Goal: Transaction & Acquisition: Purchase product/service

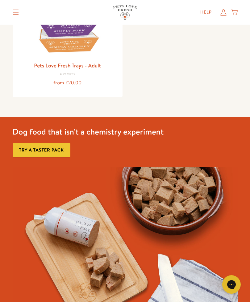
scroll to position [430, 0]
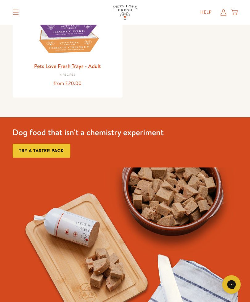
click at [14, 10] on icon "Translation missing: en.sections.header.menu" at bounding box center [16, 13] width 6 height 6
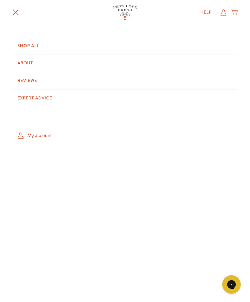
click at [37, 44] on link "Shop All" at bounding box center [125, 45] width 225 height 17
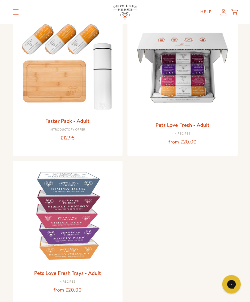
scroll to position [79, 0]
click at [80, 212] on img at bounding box center [68, 216] width 100 height 100
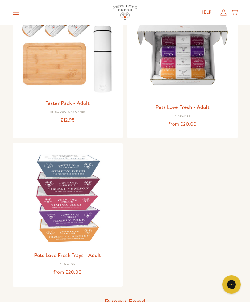
click at [209, 72] on img at bounding box center [182, 50] width 100 height 100
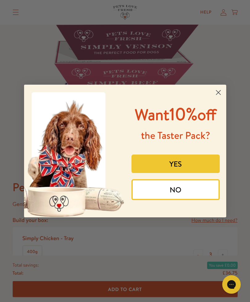
scroll to position [83, 0]
click at [216, 98] on circle "Close dialog" at bounding box center [218, 93] width 10 height 10
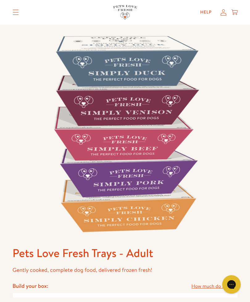
scroll to position [16, 0]
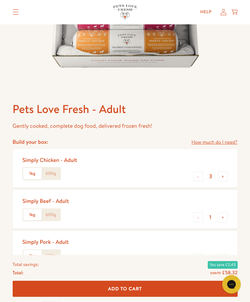
scroll to position [158, 0]
